Goal: Navigation & Orientation: Find specific page/section

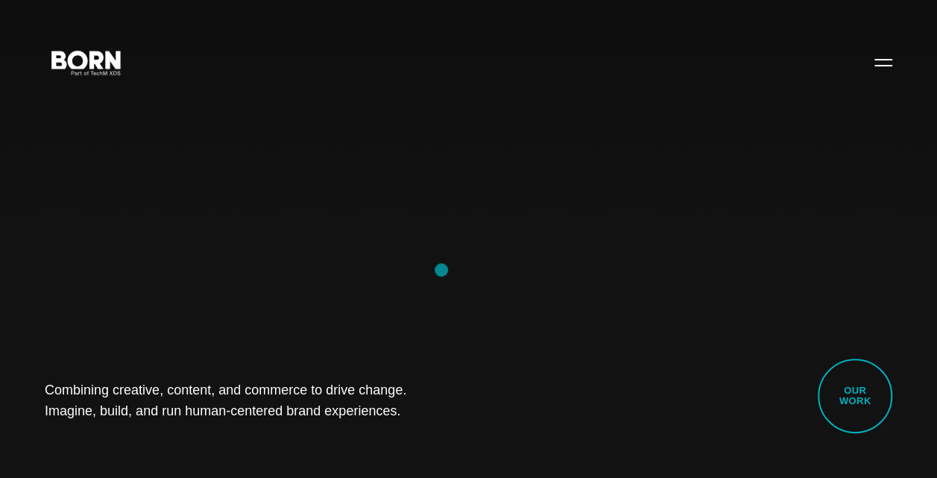
click at [441, 270] on div "Combining creative, content, and commerce to drive change. Imagine, build, and …" at bounding box center [468, 239] width 937 height 478
click at [891, 57] on button "Primary Menu" at bounding box center [883, 61] width 36 height 31
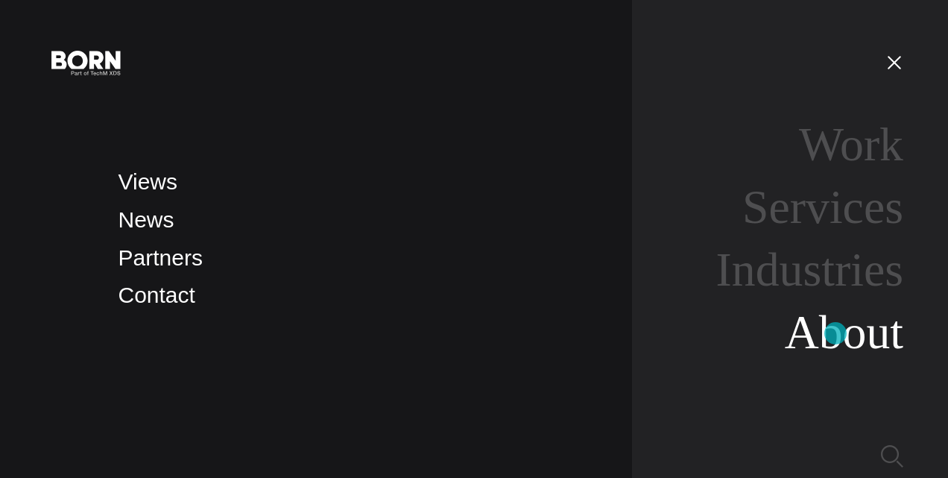
click at [836, 333] on link "About" at bounding box center [844, 332] width 119 height 53
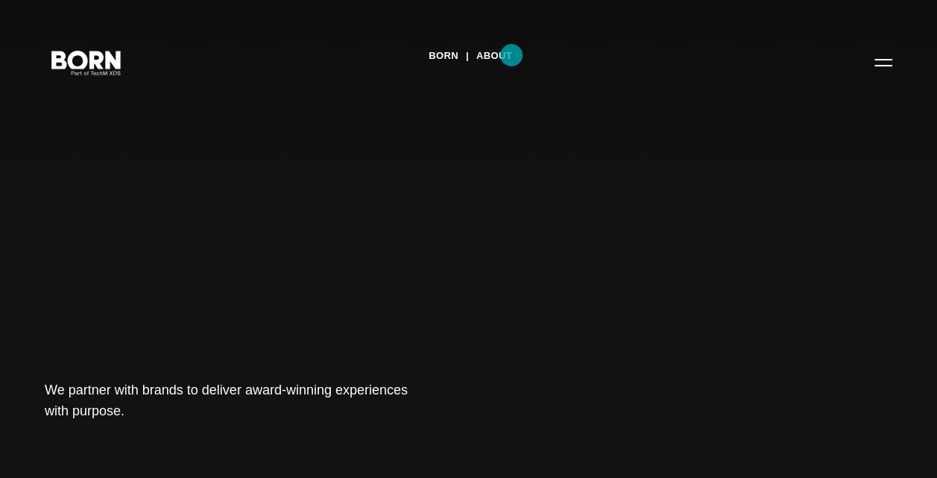
click at [511, 55] on link "About" at bounding box center [494, 56] width 36 height 22
